Goal: Entertainment & Leisure: Consume media (video, audio)

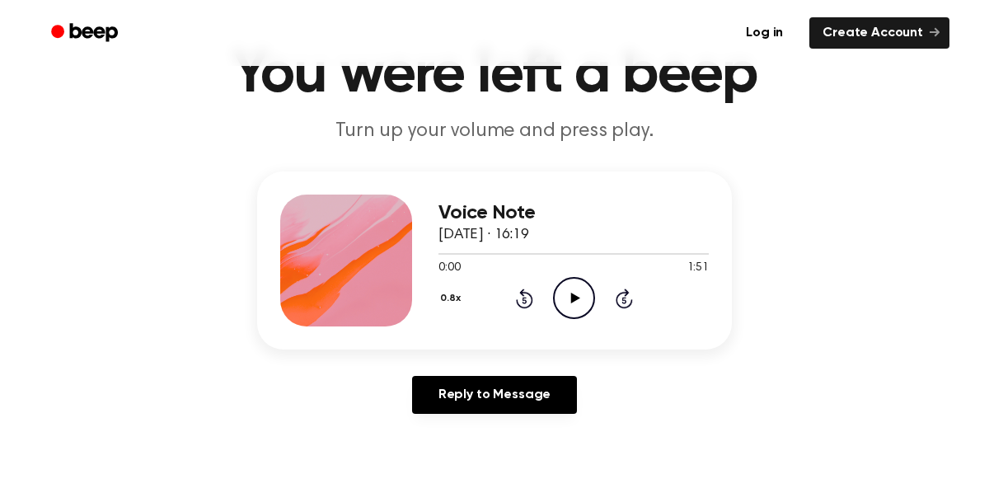
scroll to position [90, 0]
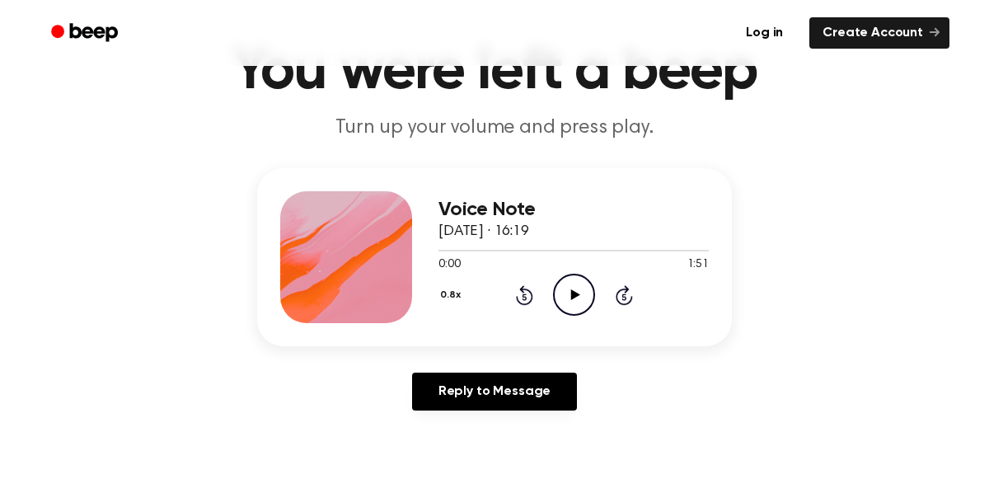
click at [494, 209] on h3 "Voice Note" at bounding box center [573, 210] width 270 height 22
click at [564, 305] on icon "Play Audio" at bounding box center [574, 295] width 42 height 42
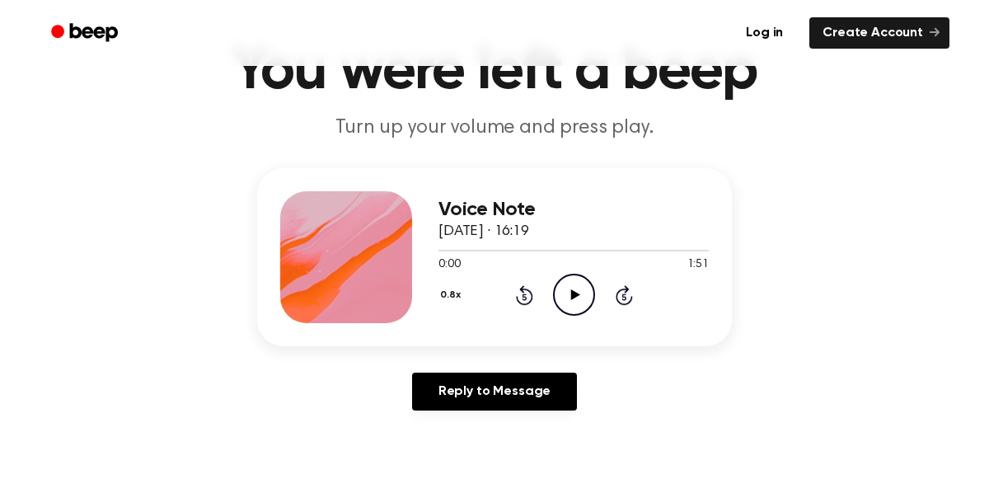
click at [595, 297] on div "0.8x Rewind 5 seconds Play Audio Skip 5 seconds" at bounding box center [573, 295] width 270 height 42
click at [578, 295] on icon at bounding box center [574, 294] width 9 height 11
click at [487, 250] on div at bounding box center [573, 251] width 270 height 2
click at [519, 245] on div at bounding box center [573, 249] width 270 height 13
click at [527, 288] on icon at bounding box center [524, 295] width 17 height 20
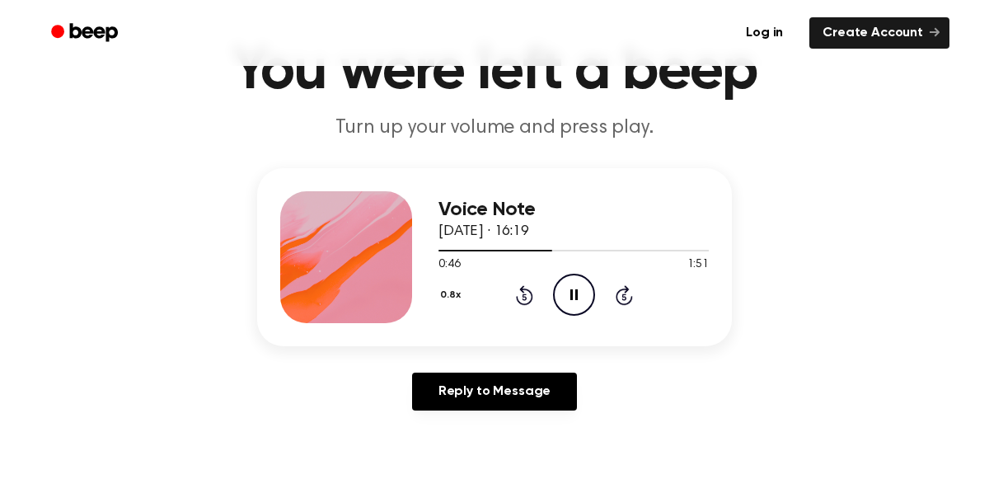
click at [523, 296] on icon at bounding box center [524, 296] width 4 height 7
click at [577, 297] on icon at bounding box center [573, 294] width 7 height 11
click at [582, 303] on icon "Play Audio" at bounding box center [574, 295] width 42 height 42
click at [519, 292] on icon "Rewind 5 seconds" at bounding box center [524, 294] width 18 height 21
click at [523, 296] on icon at bounding box center [524, 296] width 4 height 7
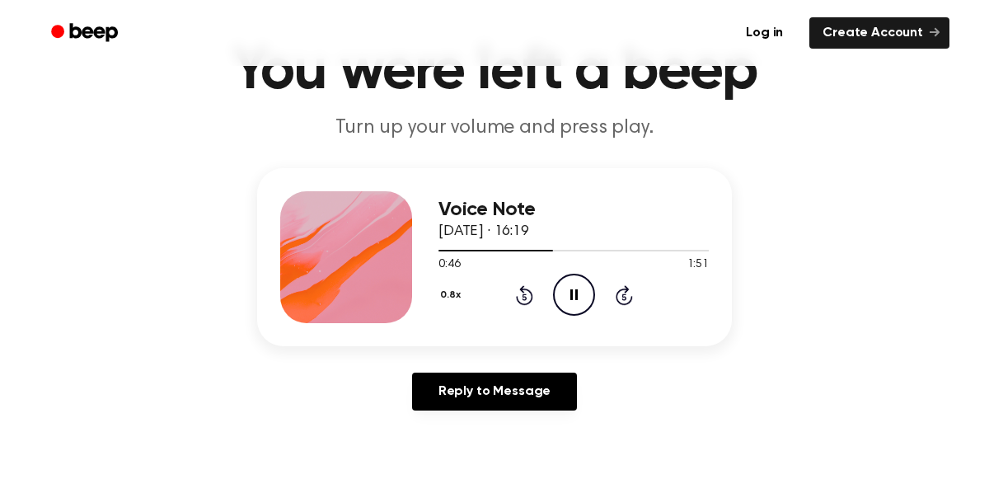
click at [523, 285] on icon at bounding box center [524, 295] width 17 height 20
click at [523, 297] on icon "Rewind 5 seconds" at bounding box center [524, 294] width 18 height 21
click at [523, 296] on icon at bounding box center [524, 296] width 4 height 7
click at [527, 295] on icon "Rewind 5 seconds" at bounding box center [524, 294] width 18 height 21
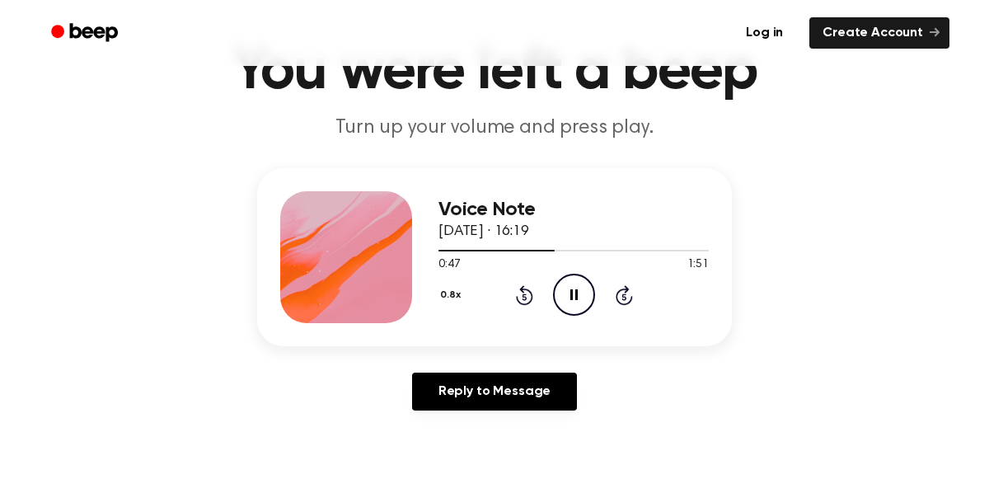
click at [525, 299] on icon "Rewind 5 seconds" at bounding box center [524, 294] width 18 height 21
click at [523, 296] on icon at bounding box center [524, 296] width 4 height 7
click at [580, 302] on icon "Pause Audio" at bounding box center [574, 295] width 42 height 42
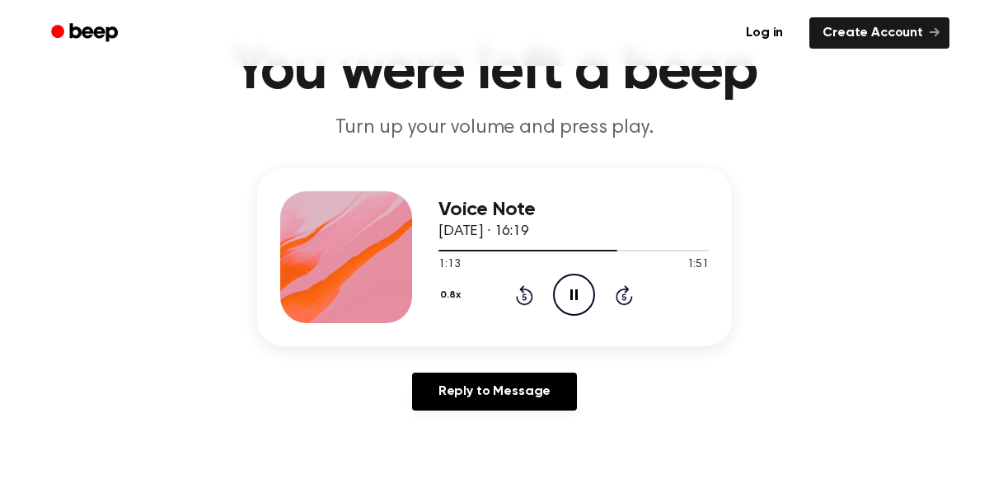
click at [523, 286] on icon at bounding box center [524, 295] width 17 height 20
click at [523, 288] on icon at bounding box center [524, 295] width 17 height 20
click at [523, 296] on icon at bounding box center [524, 296] width 4 height 7
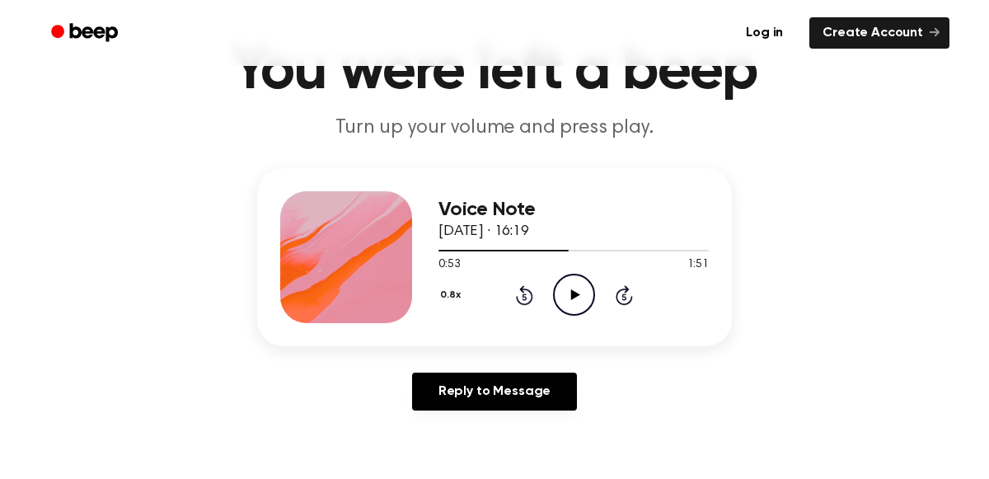
click at [523, 296] on icon at bounding box center [524, 296] width 4 height 7
click at [566, 302] on icon "Play Audio" at bounding box center [574, 295] width 42 height 42
click at [566, 302] on icon "Pause Audio" at bounding box center [574, 295] width 42 height 42
click at [573, 296] on icon at bounding box center [574, 294] width 9 height 11
click at [582, 279] on icon "Pause Audio" at bounding box center [574, 295] width 42 height 42
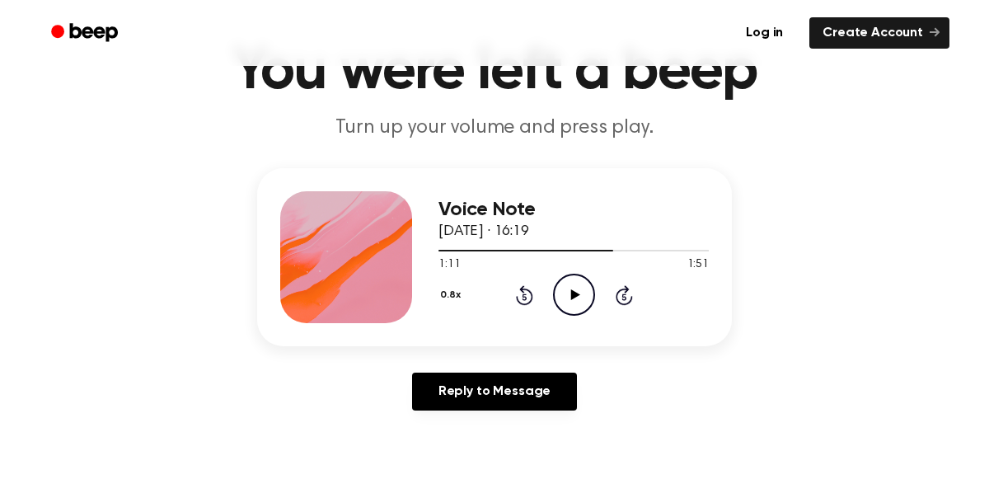
click at [522, 298] on icon "Rewind 5 seconds" at bounding box center [524, 294] width 18 height 21
click at [523, 296] on icon at bounding box center [524, 296] width 4 height 7
click at [524, 303] on icon at bounding box center [524, 295] width 17 height 20
click at [526, 295] on icon "Rewind 5 seconds" at bounding box center [524, 294] width 18 height 21
click at [523, 296] on icon at bounding box center [524, 296] width 4 height 7
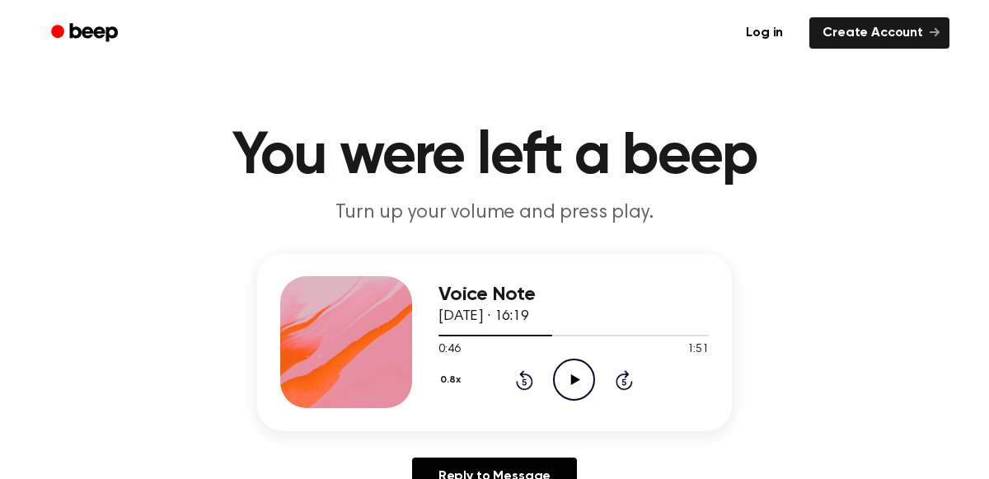
scroll to position [0, 0]
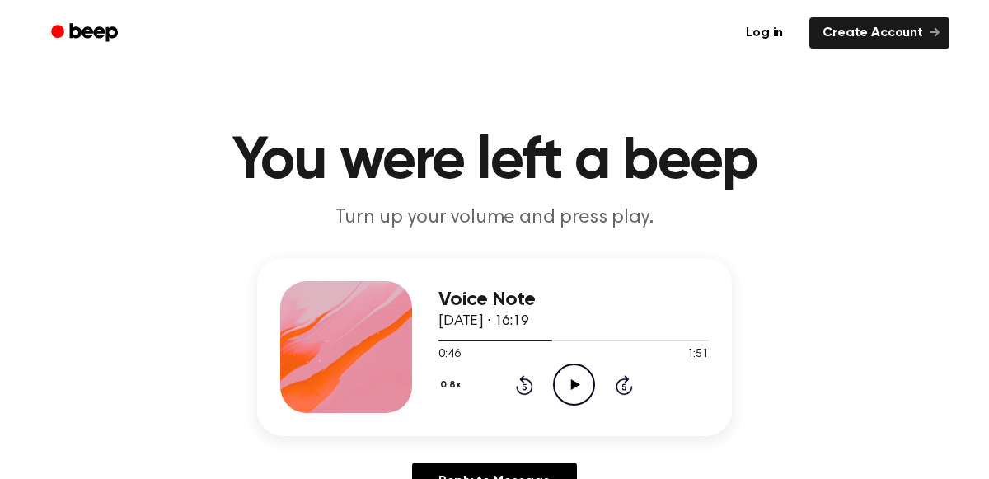
click at [582, 394] on icon "Play Audio" at bounding box center [574, 384] width 42 height 42
click at [500, 382] on div "0.8x Rewind 5 seconds Pause Audio Skip 5 seconds" at bounding box center [573, 384] width 270 height 42
click at [531, 377] on icon "Rewind 5 seconds" at bounding box center [524, 384] width 18 height 21
click at [517, 394] on icon "Rewind 5 seconds" at bounding box center [524, 384] width 18 height 21
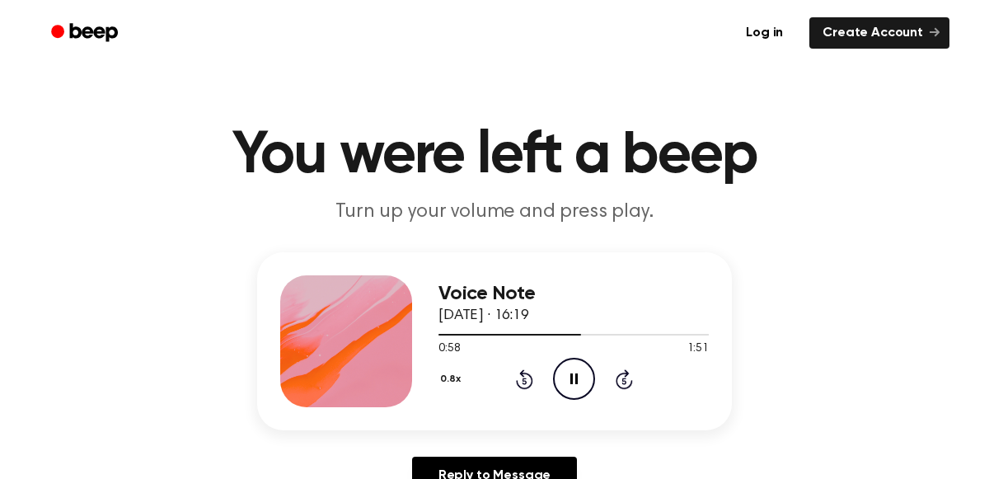
scroll to position [5, 0]
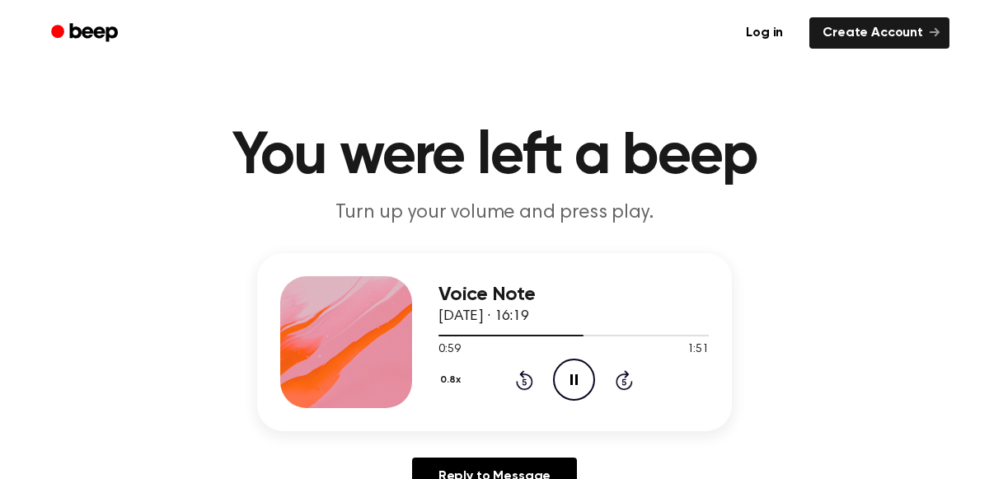
click at [523, 379] on icon "Rewind 5 seconds" at bounding box center [524, 379] width 18 height 21
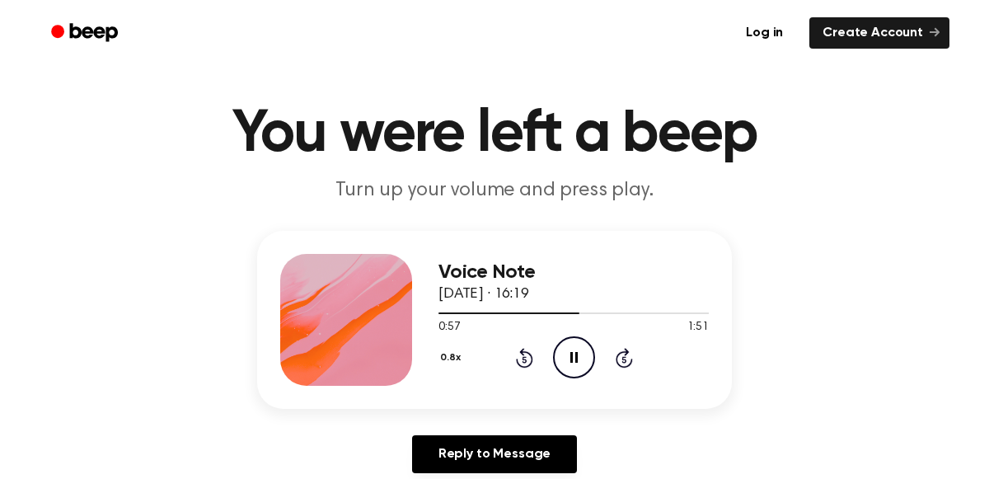
scroll to position [30, 0]
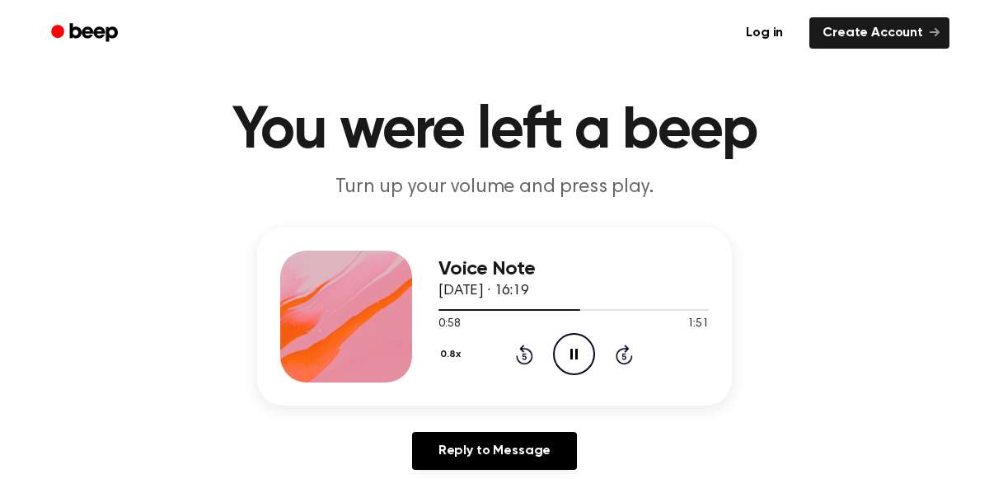
click at [523, 350] on icon at bounding box center [524, 354] width 17 height 20
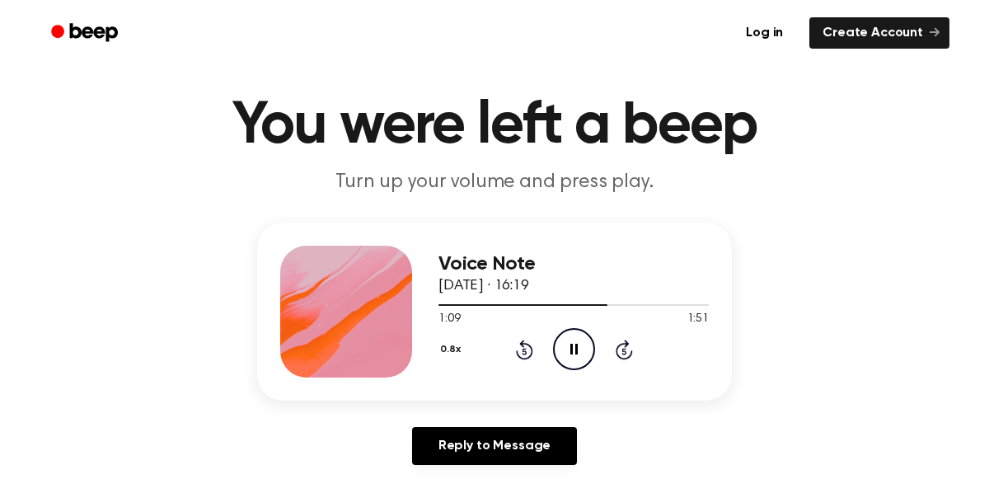
click at [523, 350] on icon at bounding box center [524, 351] width 4 height 7
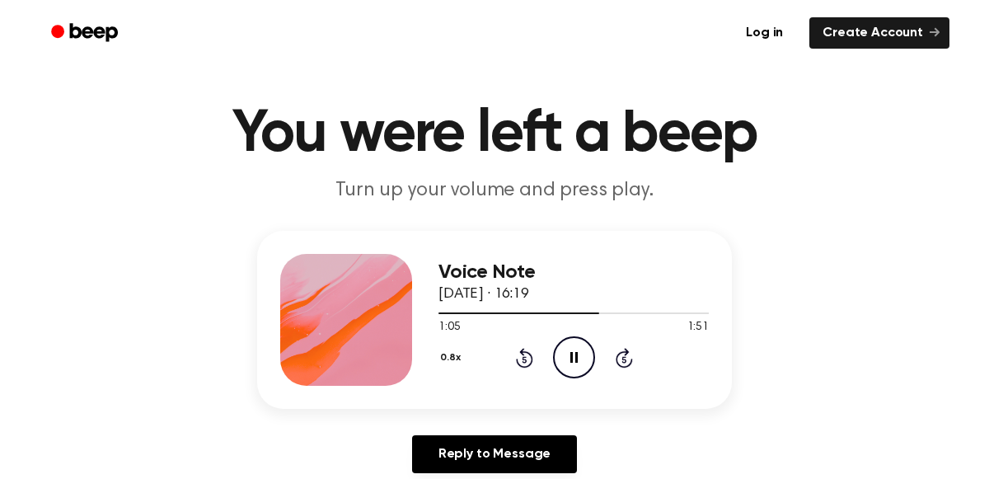
scroll to position [26, 0]
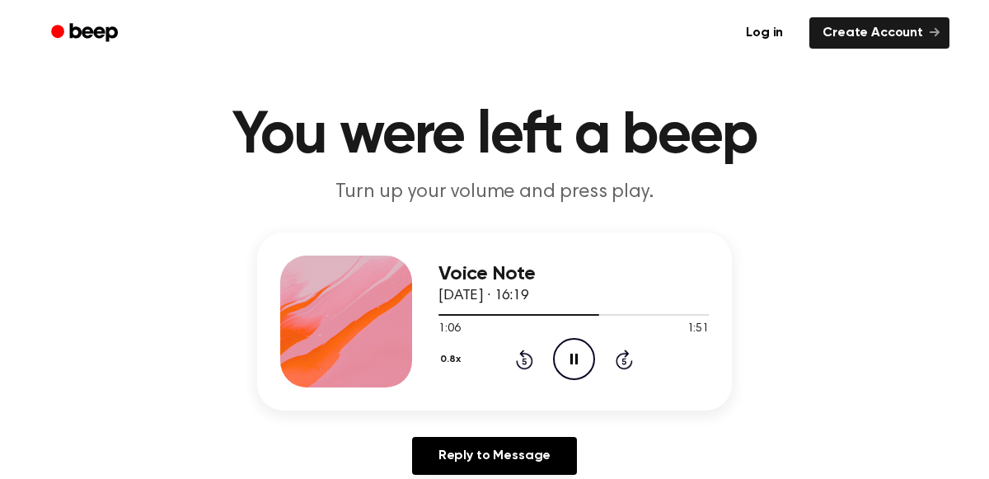
click at [523, 361] on icon "Rewind 5 seconds" at bounding box center [524, 359] width 18 height 21
click at [523, 359] on icon at bounding box center [524, 361] width 4 height 7
click at [533, 351] on div "0.8x Rewind 5 seconds Pause Audio Skip 5 seconds" at bounding box center [573, 359] width 270 height 42
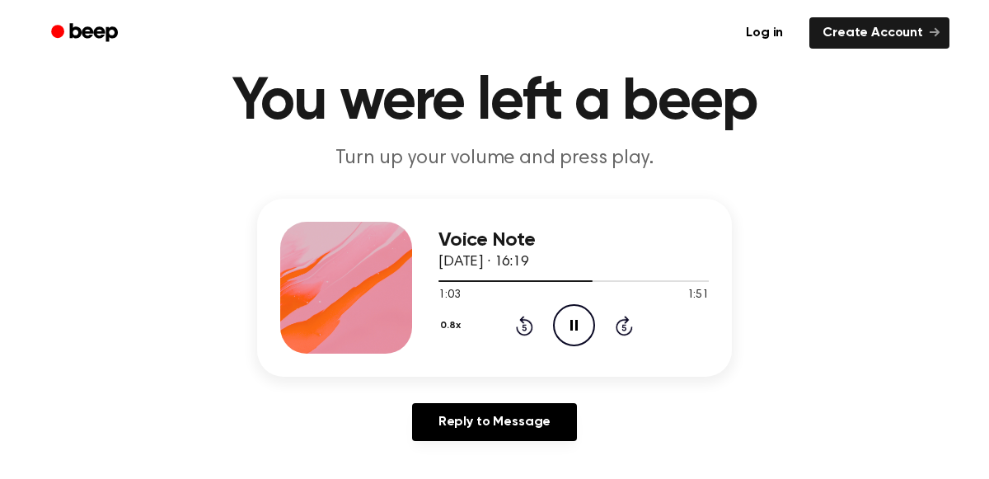
scroll to position [60, 0]
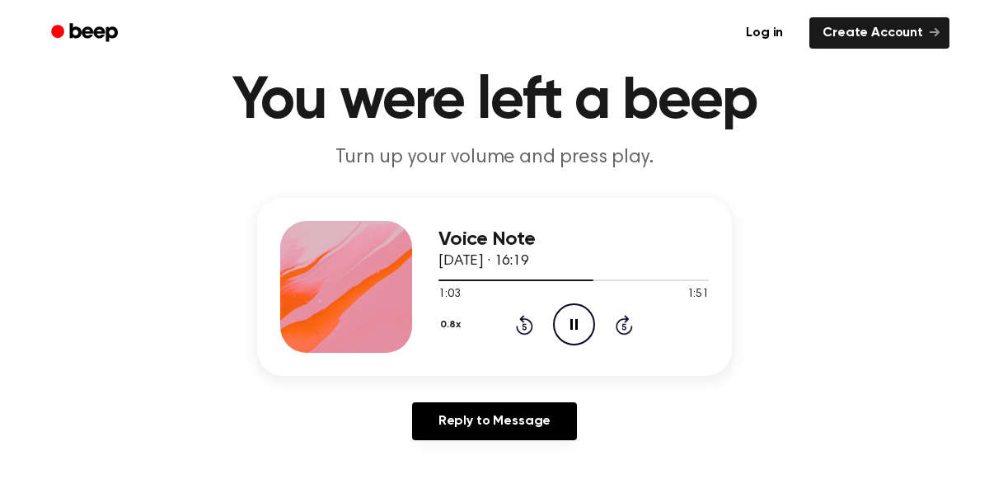
click at [523, 325] on icon at bounding box center [524, 326] width 4 height 7
click at [522, 316] on icon at bounding box center [524, 325] width 17 height 20
click at [517, 321] on icon "Rewind 5 seconds" at bounding box center [524, 324] width 18 height 21
click at [527, 320] on icon "Rewind 5 seconds" at bounding box center [524, 324] width 18 height 21
click at [505, 325] on div "0.8x Rewind 5 seconds Pause Audio Skip 5 seconds" at bounding box center [573, 324] width 270 height 42
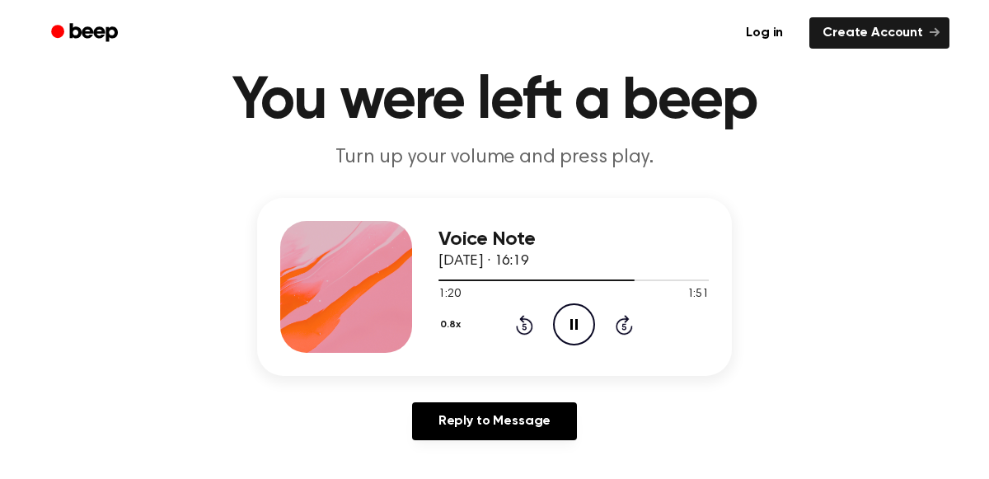
scroll to position [58, 0]
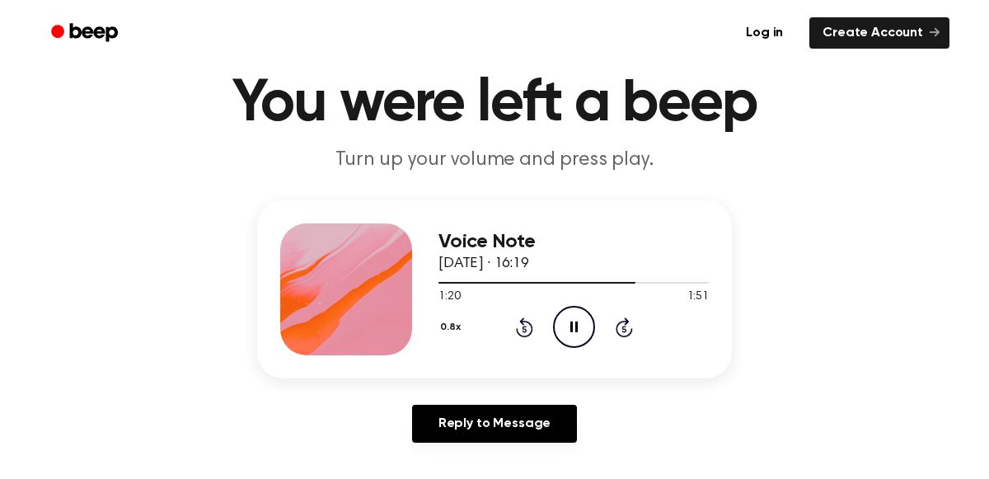
click at [517, 328] on icon at bounding box center [524, 327] width 17 height 20
click at [523, 328] on icon at bounding box center [524, 328] width 4 height 7
click at [522, 326] on icon at bounding box center [524, 328] width 4 height 7
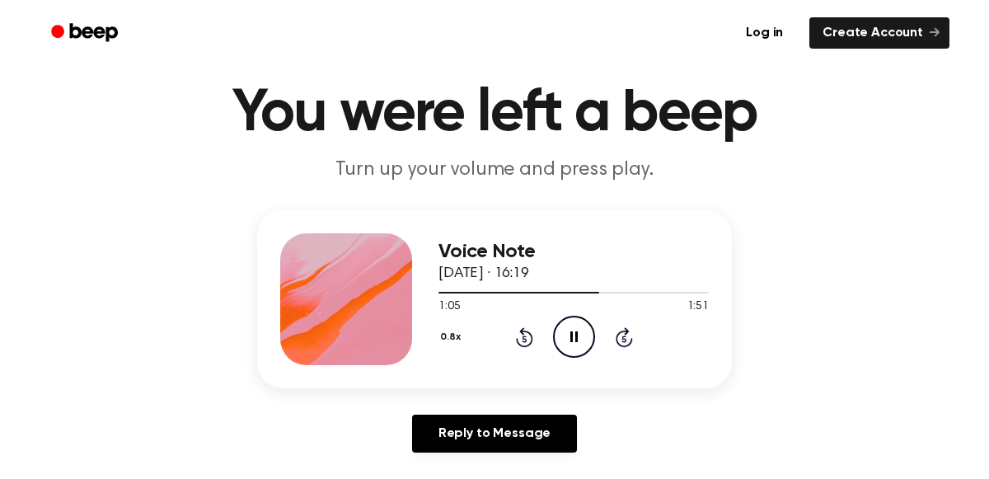
scroll to position [46, 0]
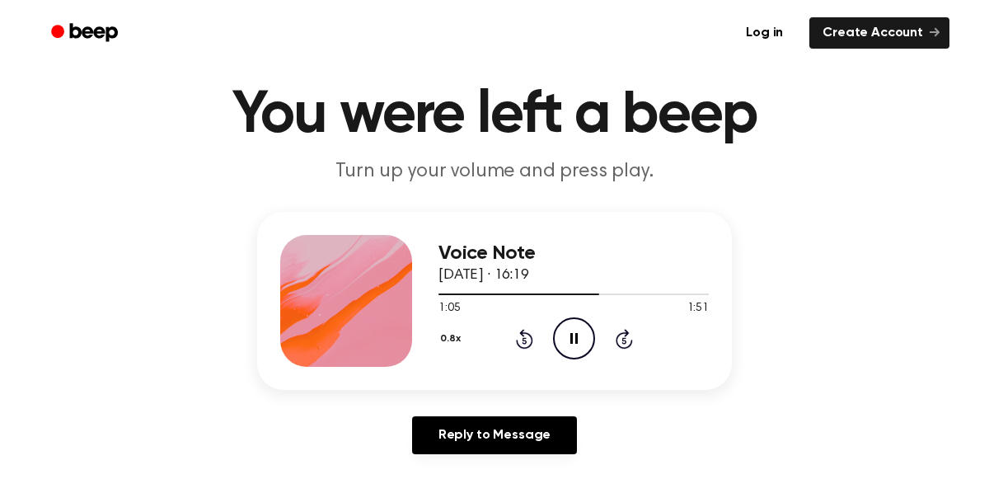
click at [516, 343] on icon at bounding box center [524, 339] width 17 height 20
click at [523, 339] on icon at bounding box center [524, 340] width 4 height 7
click at [516, 339] on icon at bounding box center [524, 339] width 17 height 20
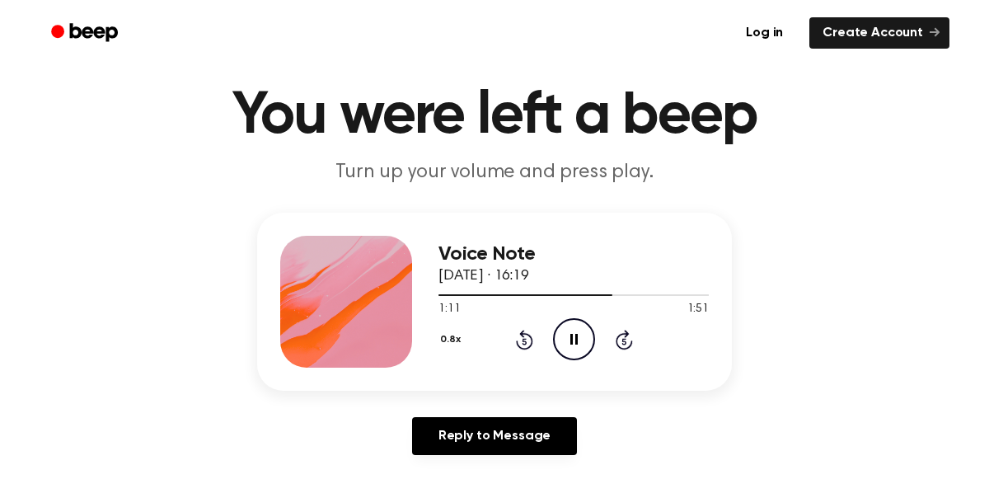
click at [523, 340] on icon at bounding box center [524, 341] width 4 height 7
click at [528, 339] on icon "Rewind 5 seconds" at bounding box center [524, 339] width 18 height 21
click at [530, 341] on icon at bounding box center [524, 340] width 17 height 20
click at [526, 347] on icon at bounding box center [524, 340] width 17 height 20
click at [523, 340] on icon at bounding box center [524, 341] width 4 height 7
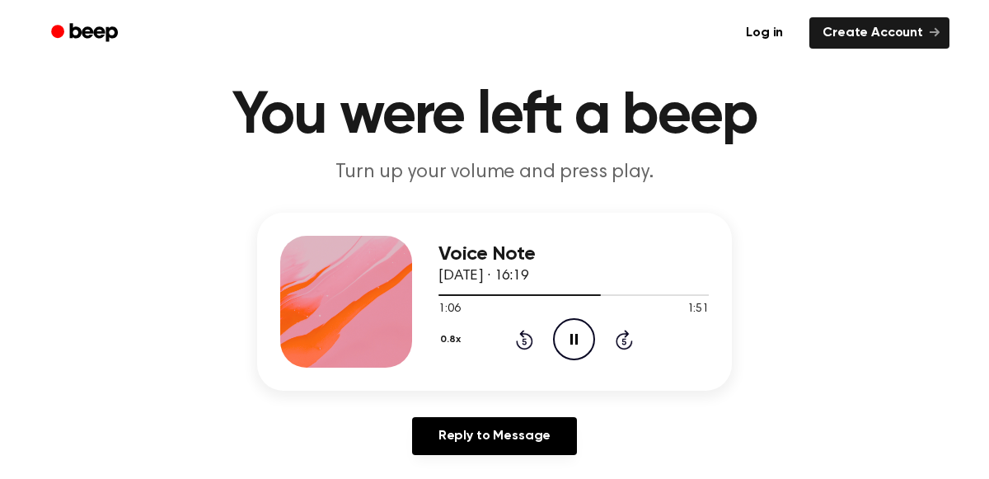
click at [524, 340] on icon at bounding box center [524, 341] width 4 height 7
click at [527, 346] on icon at bounding box center [524, 340] width 17 height 20
click at [523, 340] on icon at bounding box center [524, 341] width 4 height 7
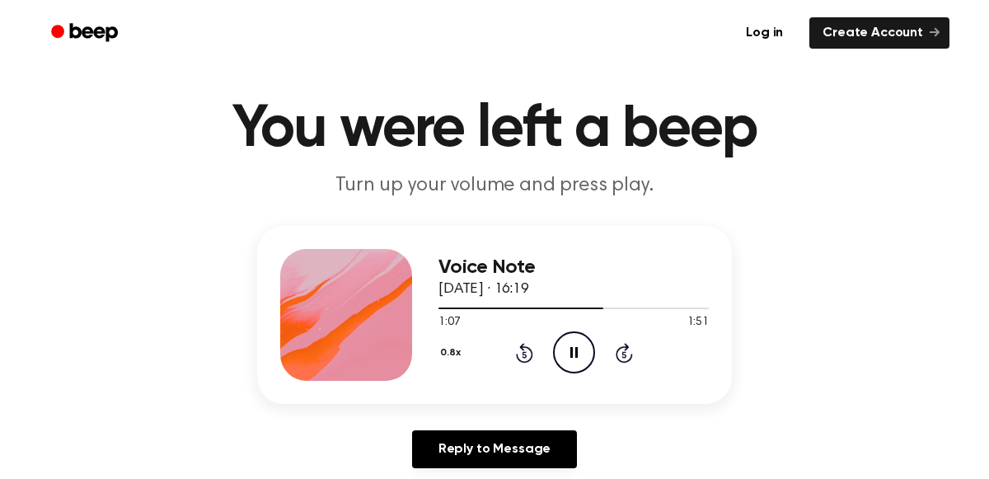
scroll to position [30, 0]
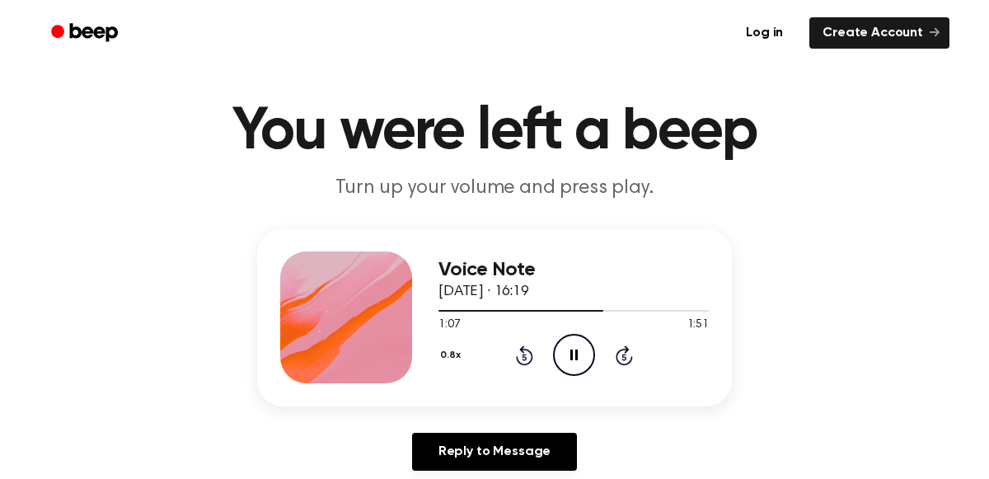
click at [523, 355] on icon at bounding box center [524, 356] width 4 height 7
click at [517, 357] on icon at bounding box center [524, 355] width 17 height 20
click at [523, 360] on icon "Rewind 5 seconds" at bounding box center [524, 354] width 18 height 21
click at [522, 353] on icon at bounding box center [524, 356] width 4 height 7
click at [517, 344] on icon "Rewind 5 seconds" at bounding box center [524, 354] width 18 height 21
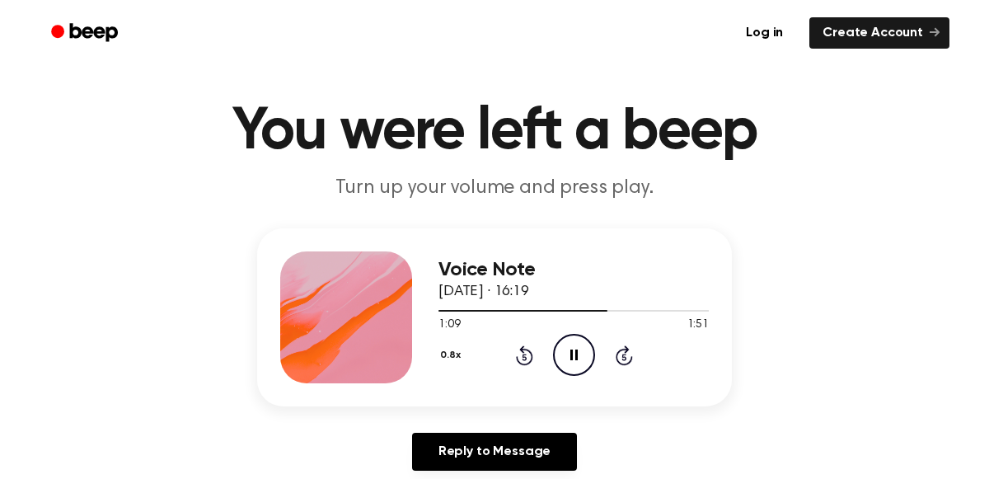
click at [522, 355] on icon at bounding box center [524, 356] width 4 height 7
click at [519, 353] on icon "Rewind 5 seconds" at bounding box center [524, 354] width 18 height 21
click at [523, 355] on icon at bounding box center [524, 356] width 4 height 7
click at [523, 356] on icon "Rewind 5 seconds" at bounding box center [524, 354] width 18 height 21
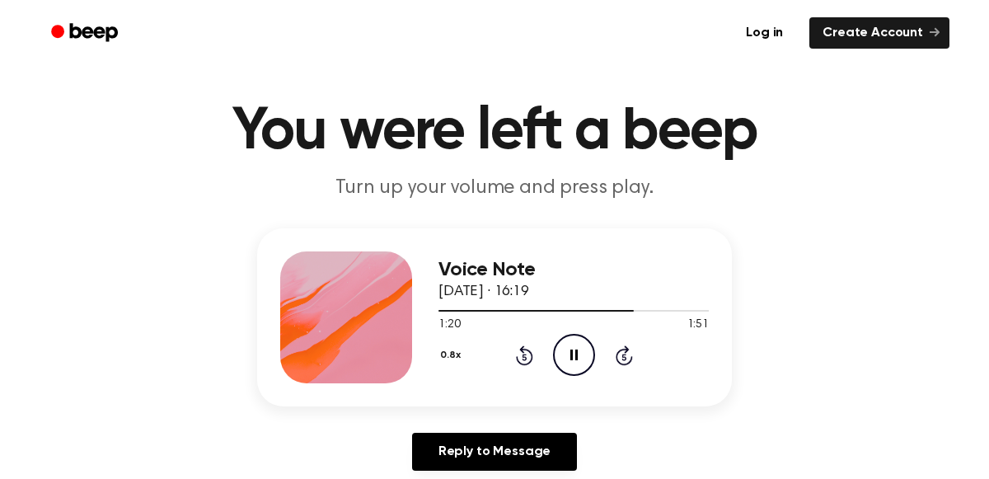
click at [523, 355] on icon at bounding box center [524, 356] width 4 height 7
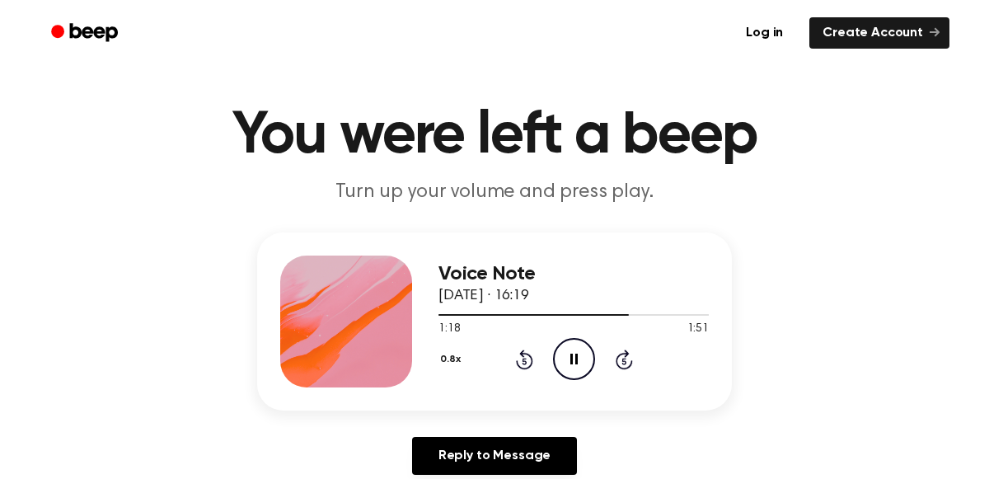
scroll to position [21, 0]
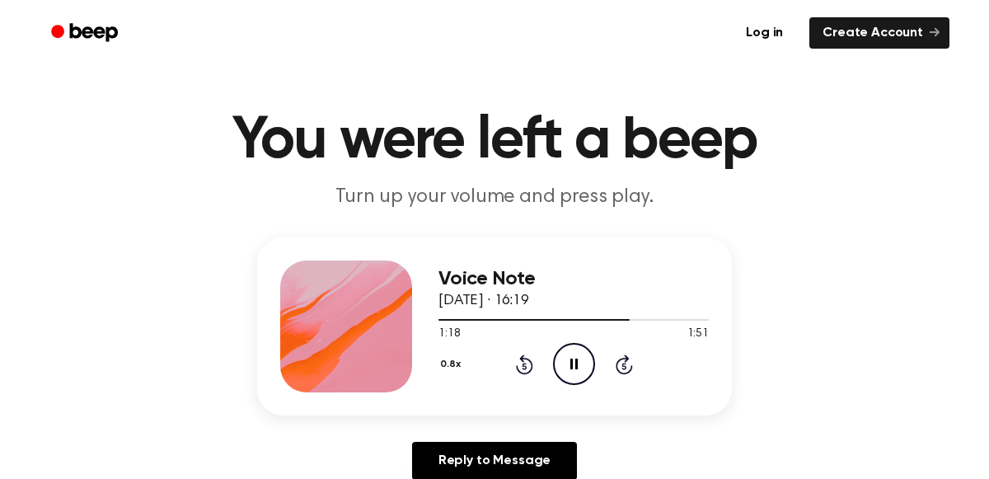
click at [523, 365] on icon at bounding box center [524, 366] width 4 height 7
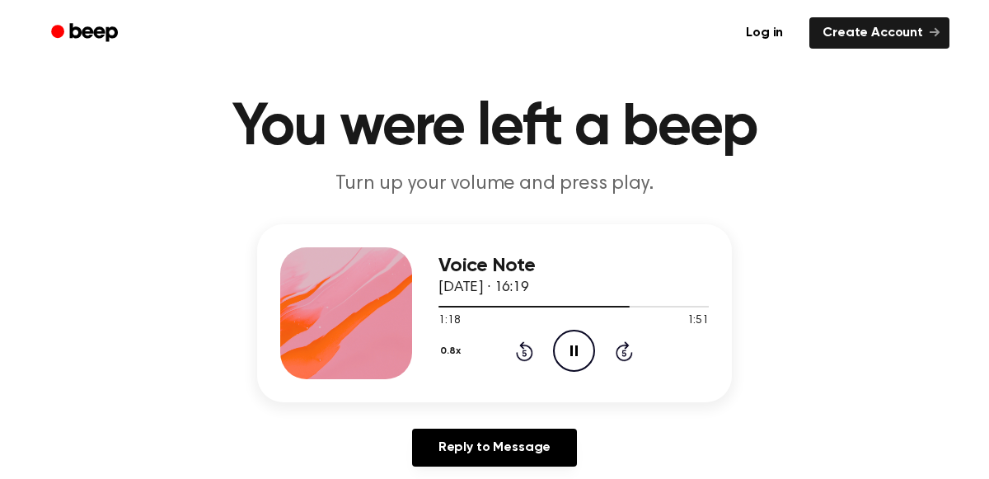
scroll to position [35, 0]
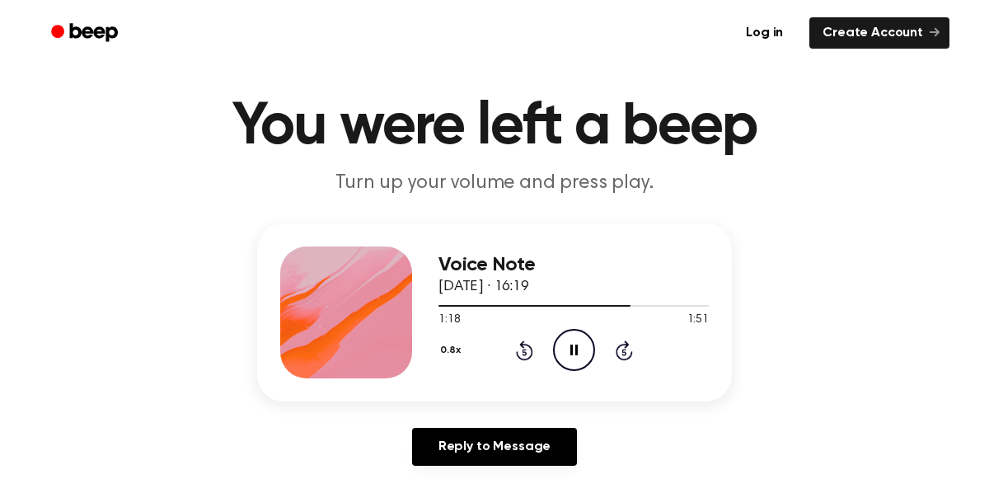
click at [529, 350] on icon "Rewind 5 seconds" at bounding box center [524, 349] width 18 height 21
click at [527, 358] on icon at bounding box center [524, 350] width 17 height 20
click at [523, 351] on icon at bounding box center [524, 352] width 4 height 7
click at [529, 352] on icon "Rewind 5 seconds" at bounding box center [524, 349] width 18 height 21
click at [515, 357] on icon "Rewind 5 seconds" at bounding box center [524, 349] width 18 height 21
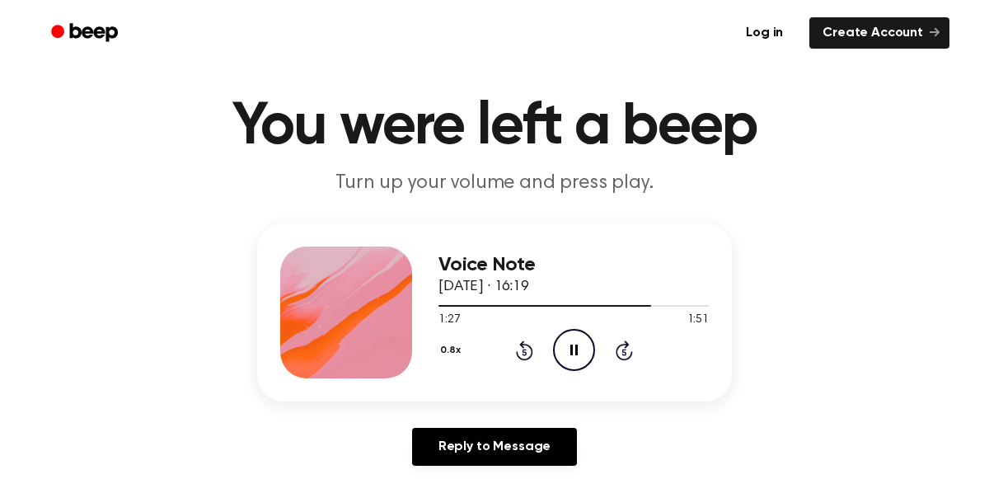
click at [523, 351] on icon at bounding box center [524, 352] width 4 height 7
click at [515, 344] on icon "Rewind 5 seconds" at bounding box center [524, 349] width 18 height 21
click at [522, 349] on icon "Rewind 5 seconds" at bounding box center [524, 349] width 18 height 21
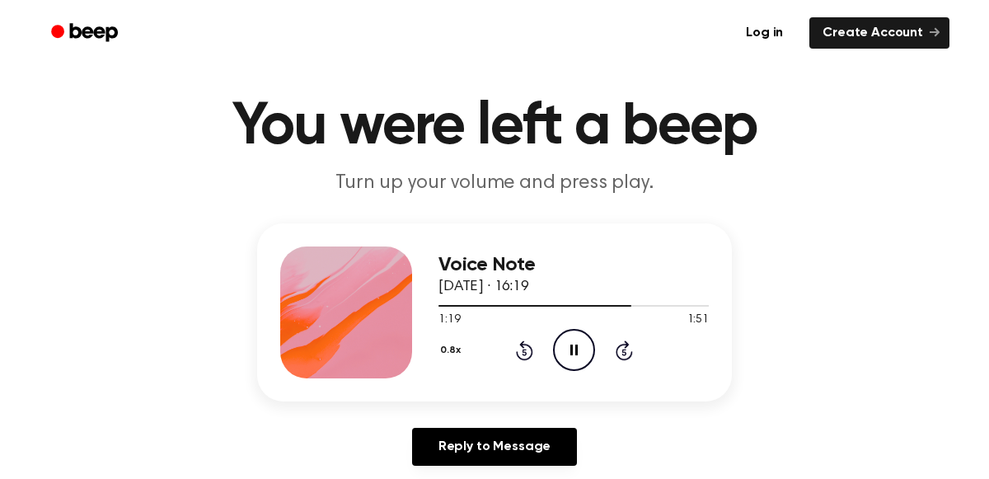
click at [517, 349] on icon "Rewind 5 seconds" at bounding box center [524, 349] width 18 height 21
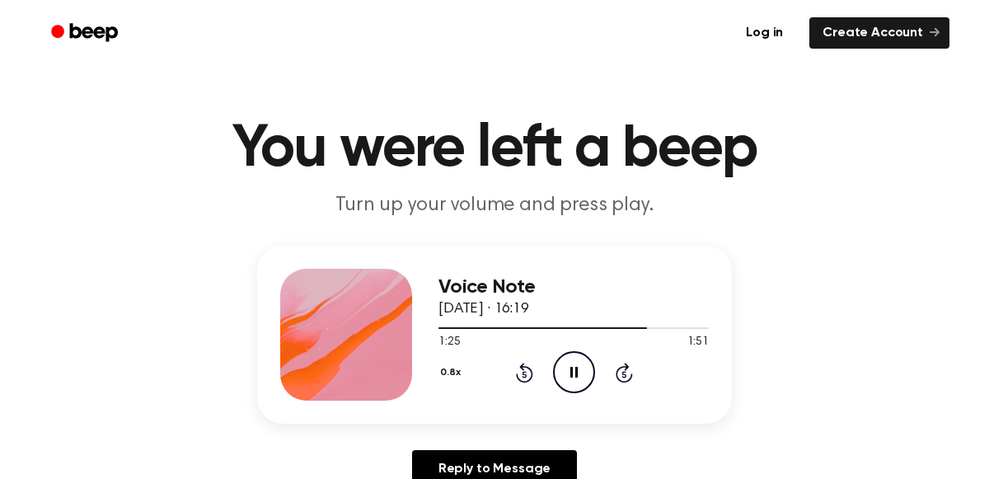
scroll to position [5, 0]
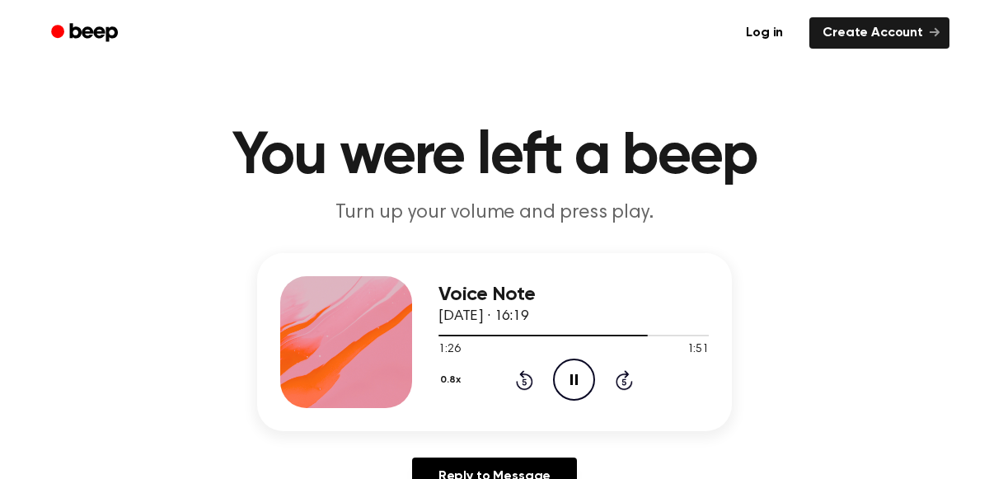
click at [523, 380] on icon at bounding box center [524, 381] width 4 height 7
click at [524, 379] on icon "Rewind 5 seconds" at bounding box center [524, 379] width 18 height 21
click at [523, 380] on icon at bounding box center [524, 381] width 4 height 7
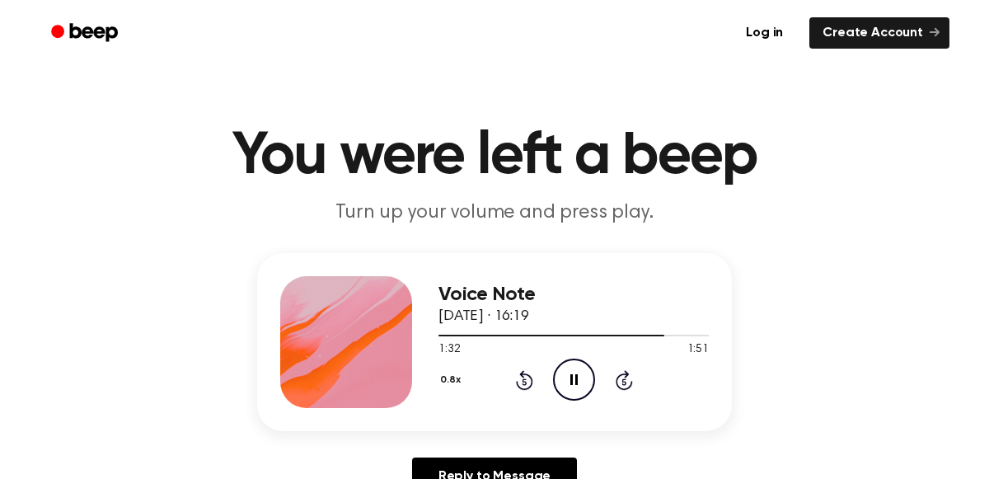
click at [523, 380] on icon at bounding box center [524, 381] width 4 height 7
click at [517, 377] on icon "Rewind 5 seconds" at bounding box center [524, 379] width 18 height 21
click at [523, 380] on icon at bounding box center [524, 381] width 4 height 7
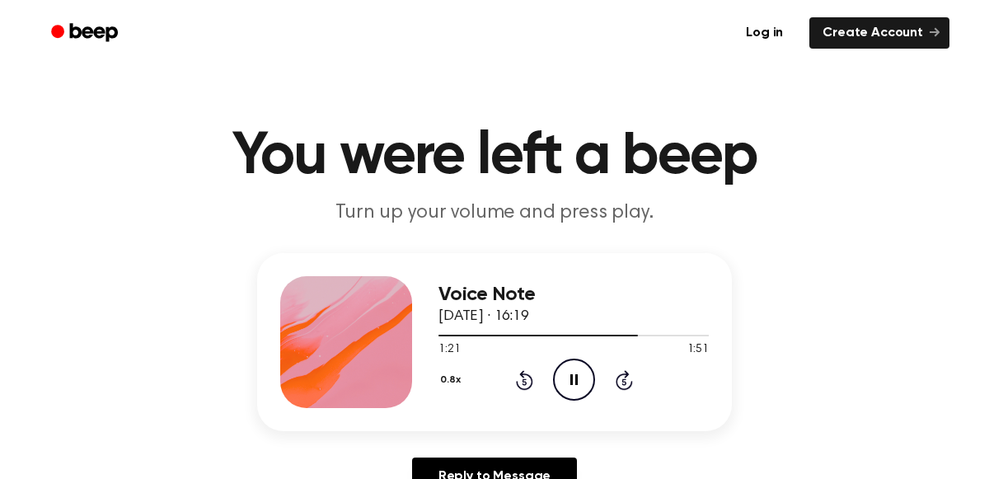
click at [523, 380] on icon at bounding box center [524, 381] width 4 height 7
click at [523, 387] on icon at bounding box center [524, 380] width 17 height 20
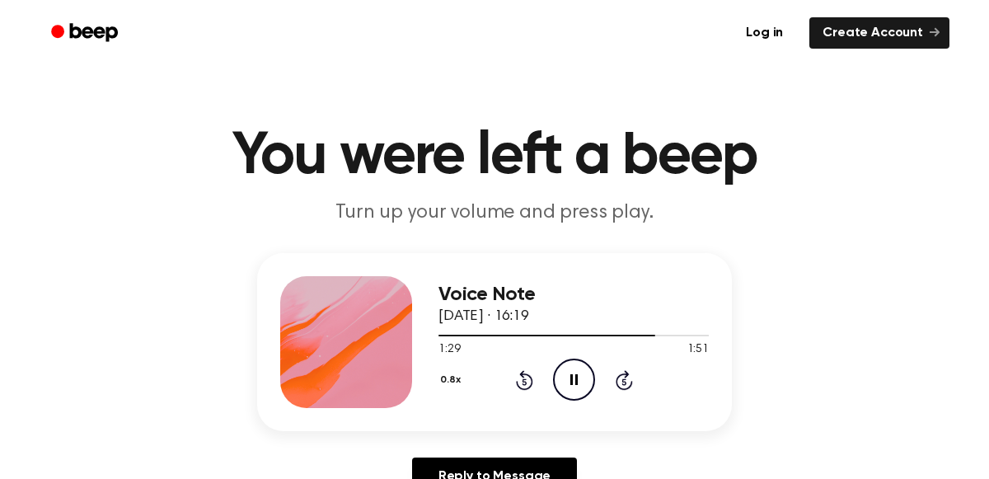
click at [523, 370] on icon at bounding box center [524, 380] width 17 height 20
click at [523, 380] on icon at bounding box center [524, 381] width 4 height 7
click at [516, 386] on icon "Rewind 5 seconds" at bounding box center [524, 379] width 18 height 21
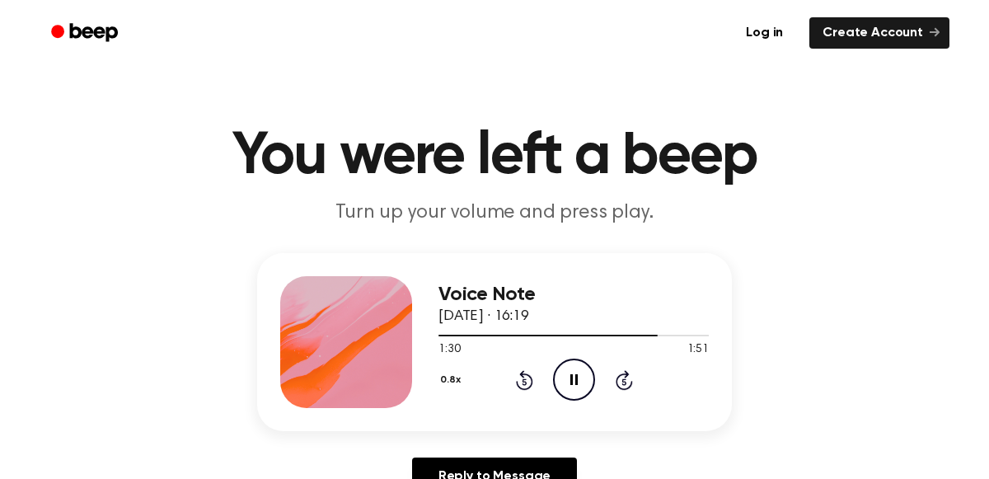
click at [526, 369] on icon "Rewind 5 seconds" at bounding box center [524, 379] width 18 height 21
click at [523, 380] on icon at bounding box center [524, 381] width 4 height 7
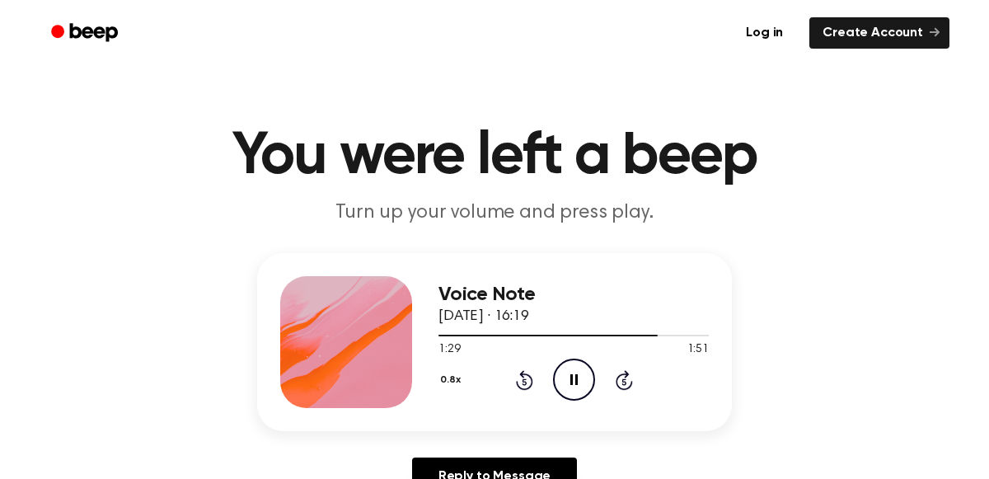
click at [522, 386] on icon "Rewind 5 seconds" at bounding box center [524, 379] width 18 height 21
click at [523, 382] on icon "Rewind 5 seconds" at bounding box center [524, 379] width 18 height 21
click at [523, 380] on icon at bounding box center [524, 381] width 4 height 7
click at [523, 381] on icon at bounding box center [524, 381] width 4 height 7
click at [523, 380] on icon at bounding box center [524, 381] width 4 height 7
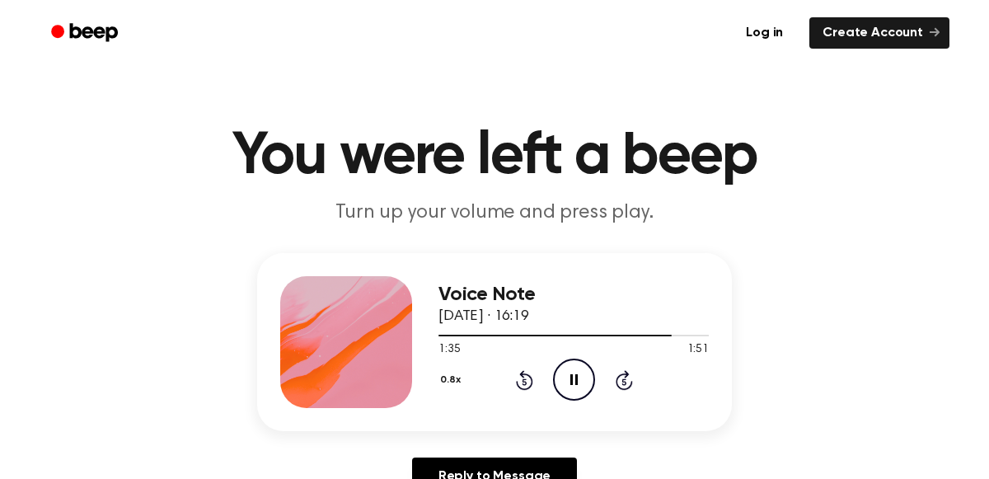
click at [578, 390] on icon "Pause Audio" at bounding box center [574, 379] width 42 height 42
